Goal: Task Accomplishment & Management: Complete application form

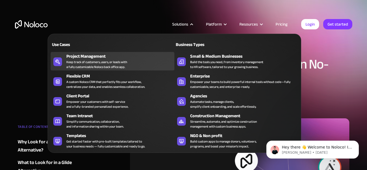
click at [87, 66] on div "Keep track of customers, users, or leads with a fully customizable Noloco back …" at bounding box center [96, 65] width 61 height 10
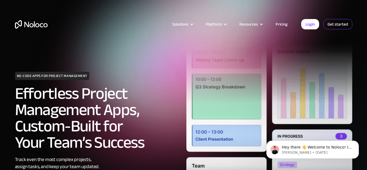
click at [336, 26] on link "Get started" at bounding box center [337, 24] width 29 height 10
